Goal: Transaction & Acquisition: Download file/media

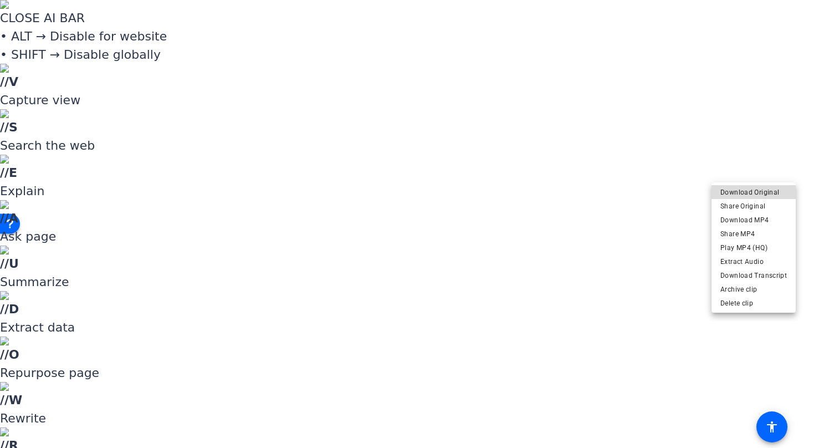
click at [773, 193] on span "Download Original" at bounding box center [754, 192] width 67 height 13
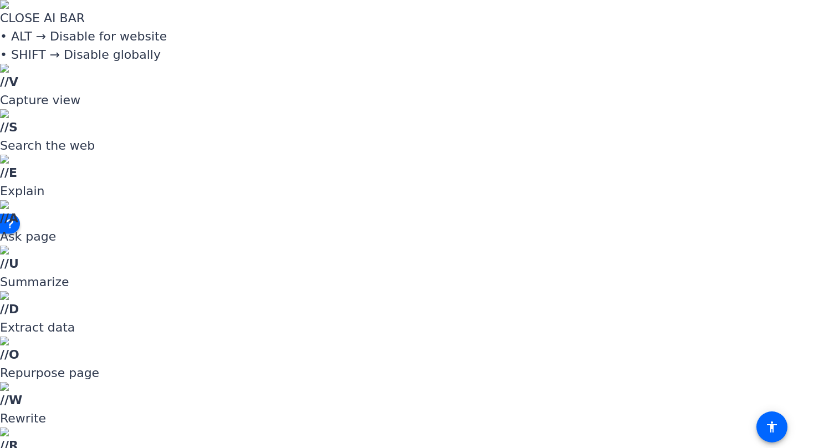
scroll to position [783, 0]
